Goal: Find specific page/section: Find specific page/section

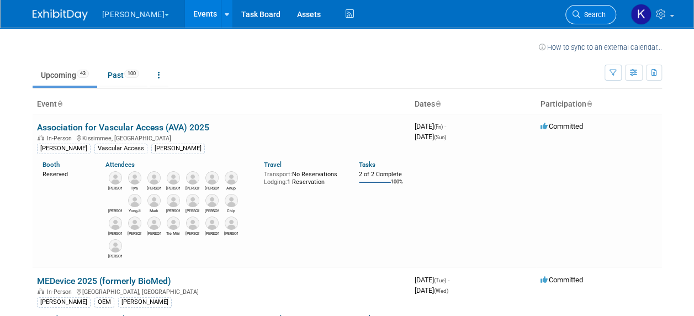
click at [596, 17] on span "Search" at bounding box center [592, 14] width 25 height 8
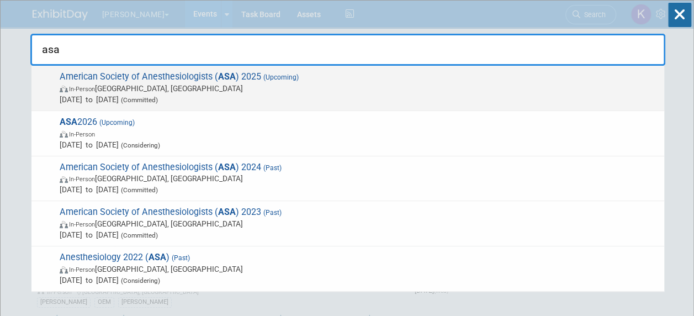
type input "asa"
click at [221, 86] on span "In-Person [GEOGRAPHIC_DATA], [GEOGRAPHIC_DATA]" at bounding box center [359, 88] width 599 height 11
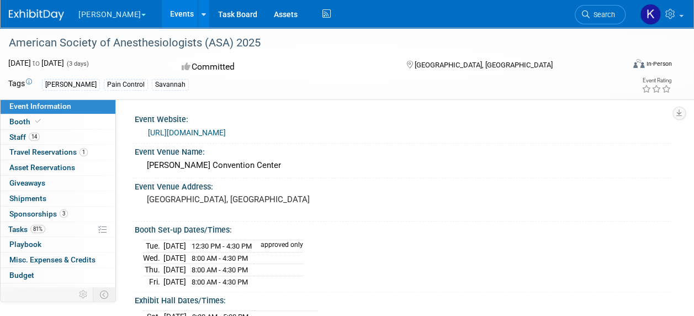
click at [435, 87] on div "B. Braun Pain Control Savannah" at bounding box center [300, 84] width 517 height 12
